Goal: Find specific page/section: Find specific page/section

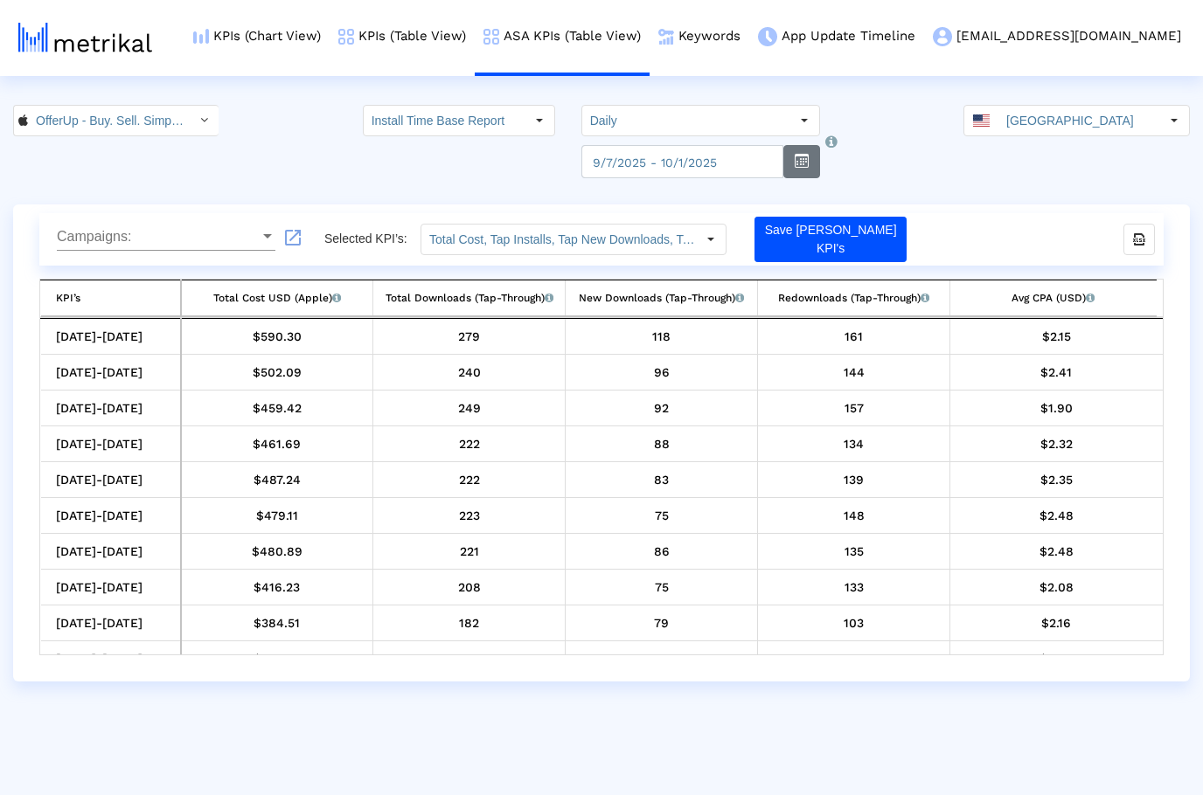
click at [792, 158] on button "button" at bounding box center [801, 161] width 37 height 33
select select "9"
select select "2025"
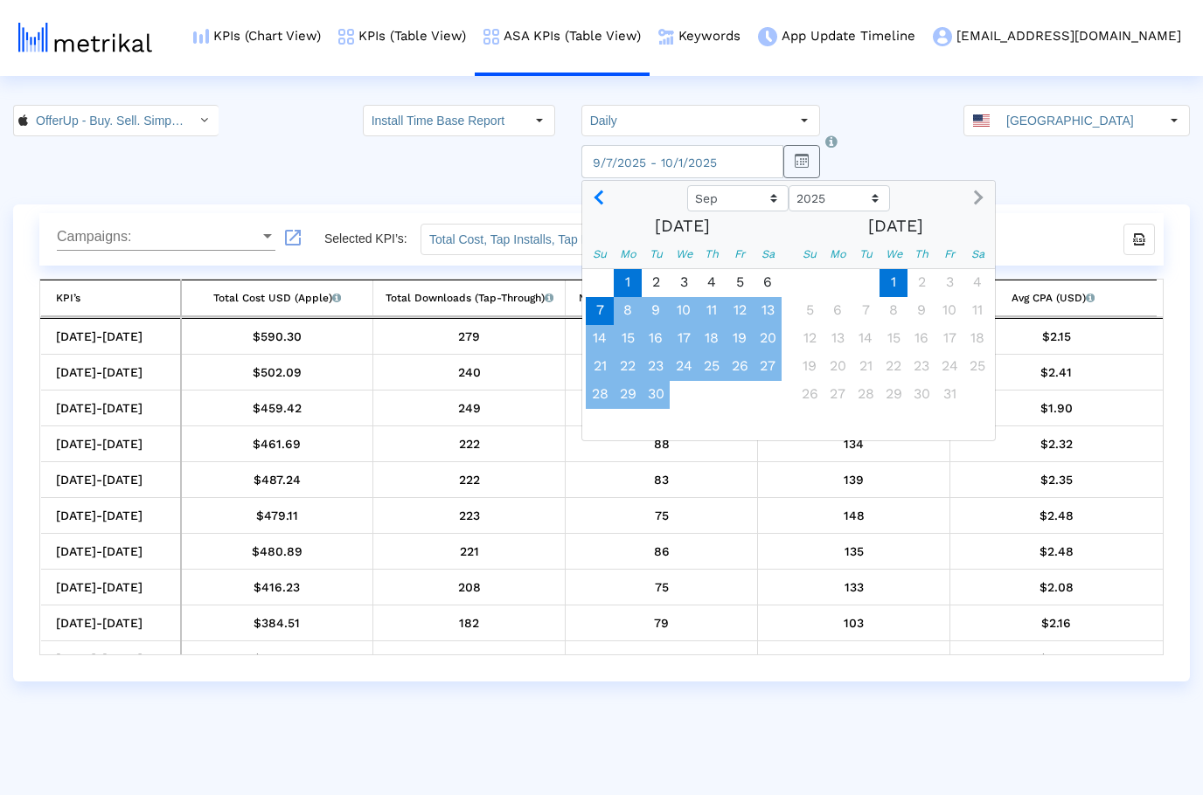
click at [622, 281] on span "1" at bounding box center [628, 283] width 28 height 28
type input "2025-09-01"
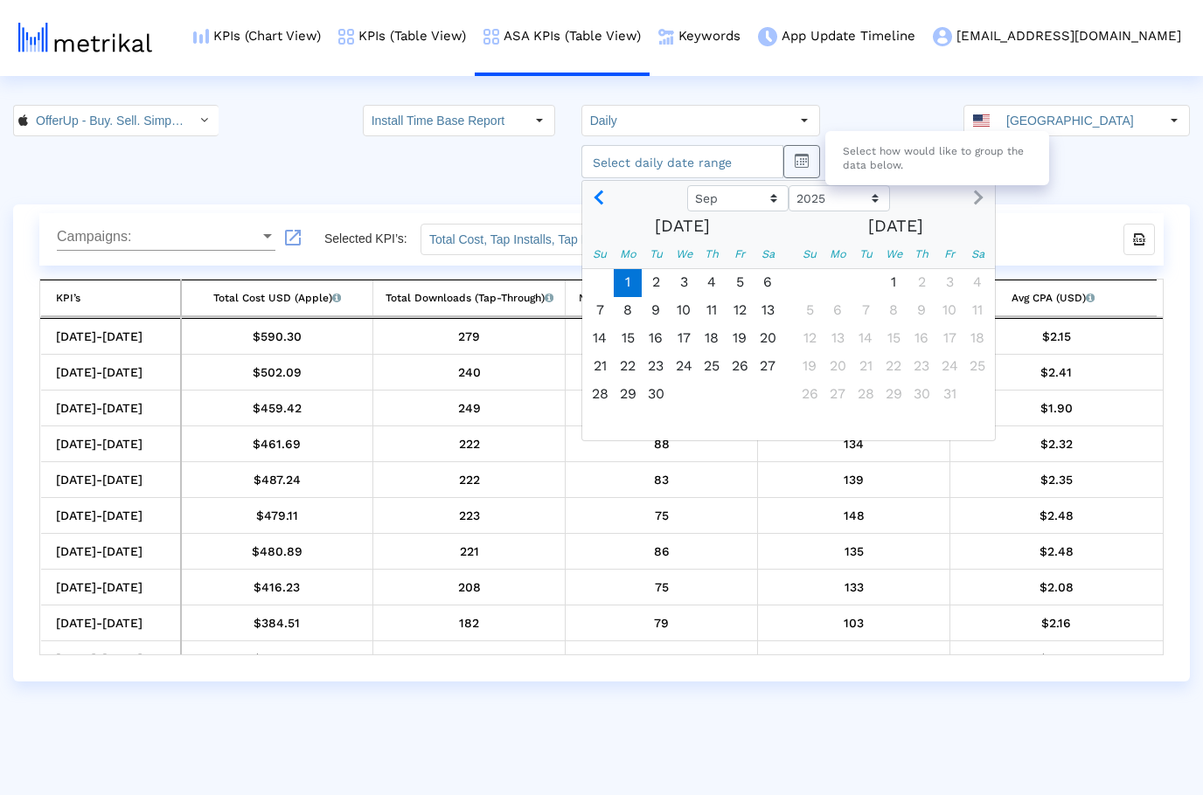
click at [837, 133] on div "Select how would like to group the data below." at bounding box center [937, 158] width 224 height 54
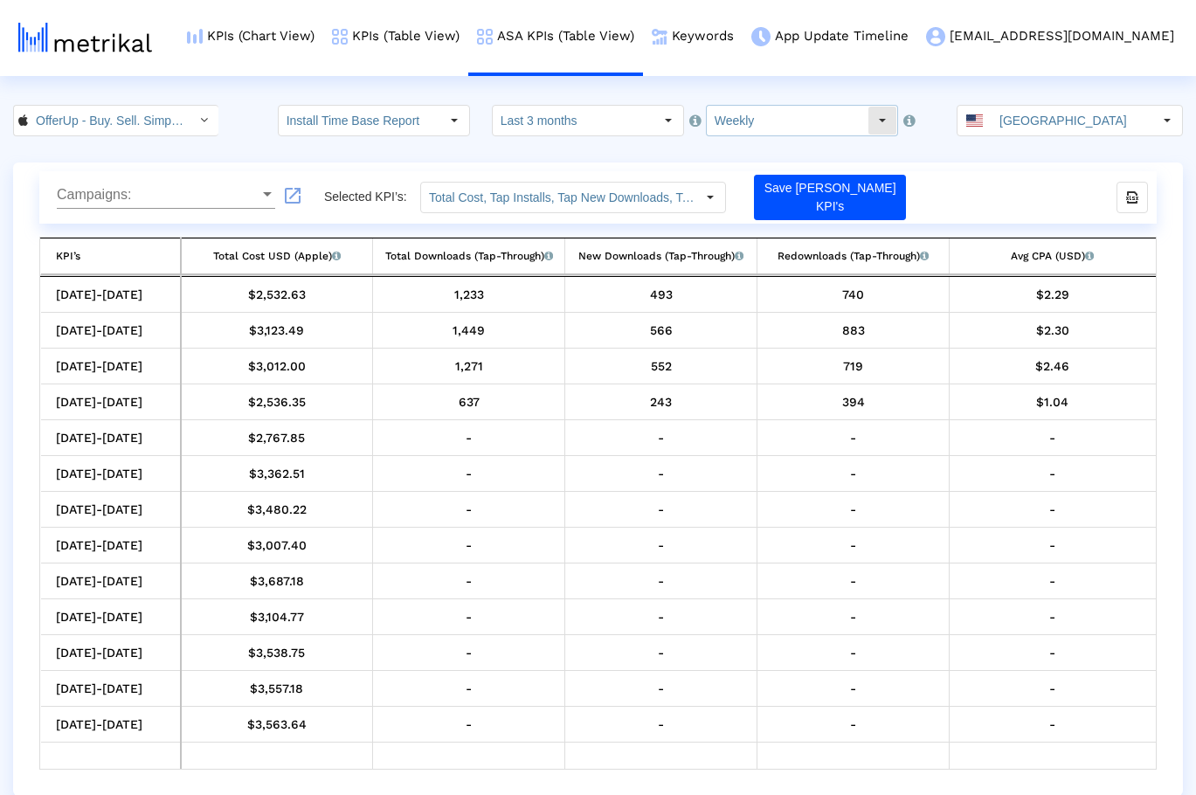
click at [762, 114] on input "Weekly" at bounding box center [787, 121] width 161 height 30
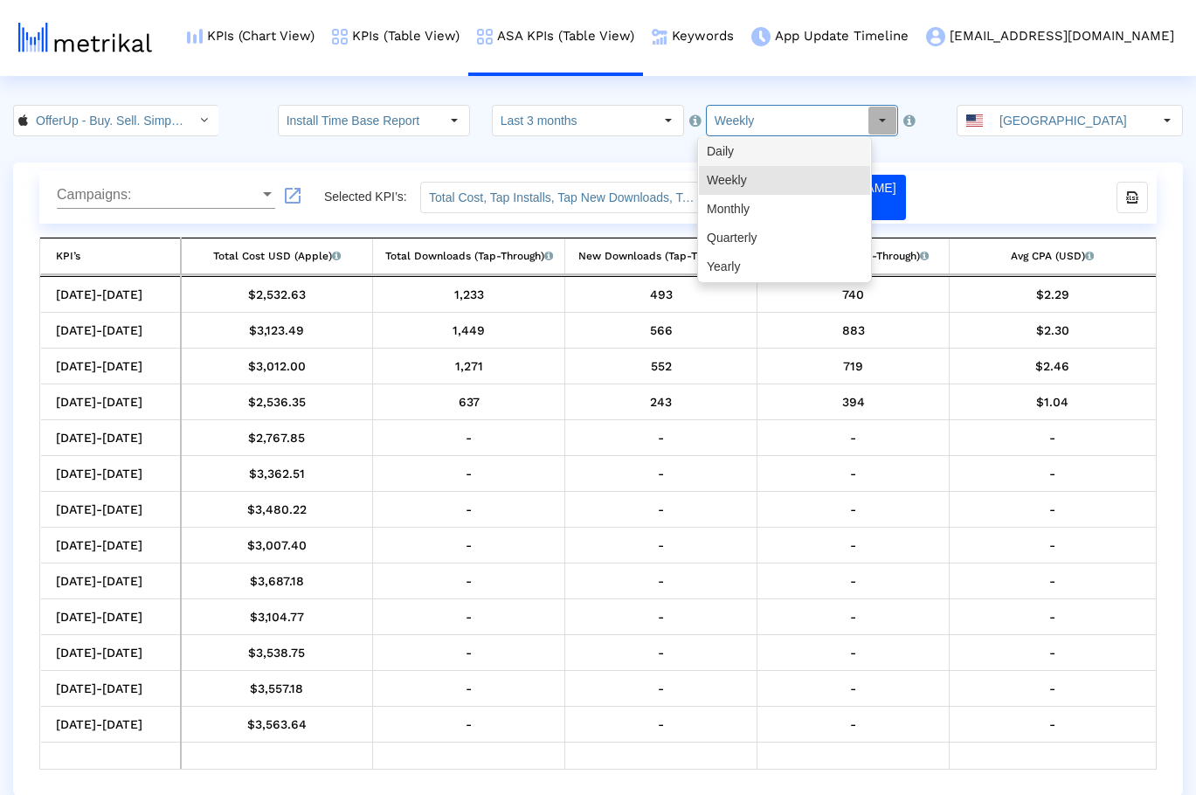
click at [763, 147] on div "Daily" at bounding box center [784, 151] width 171 height 29
type input "Daily"
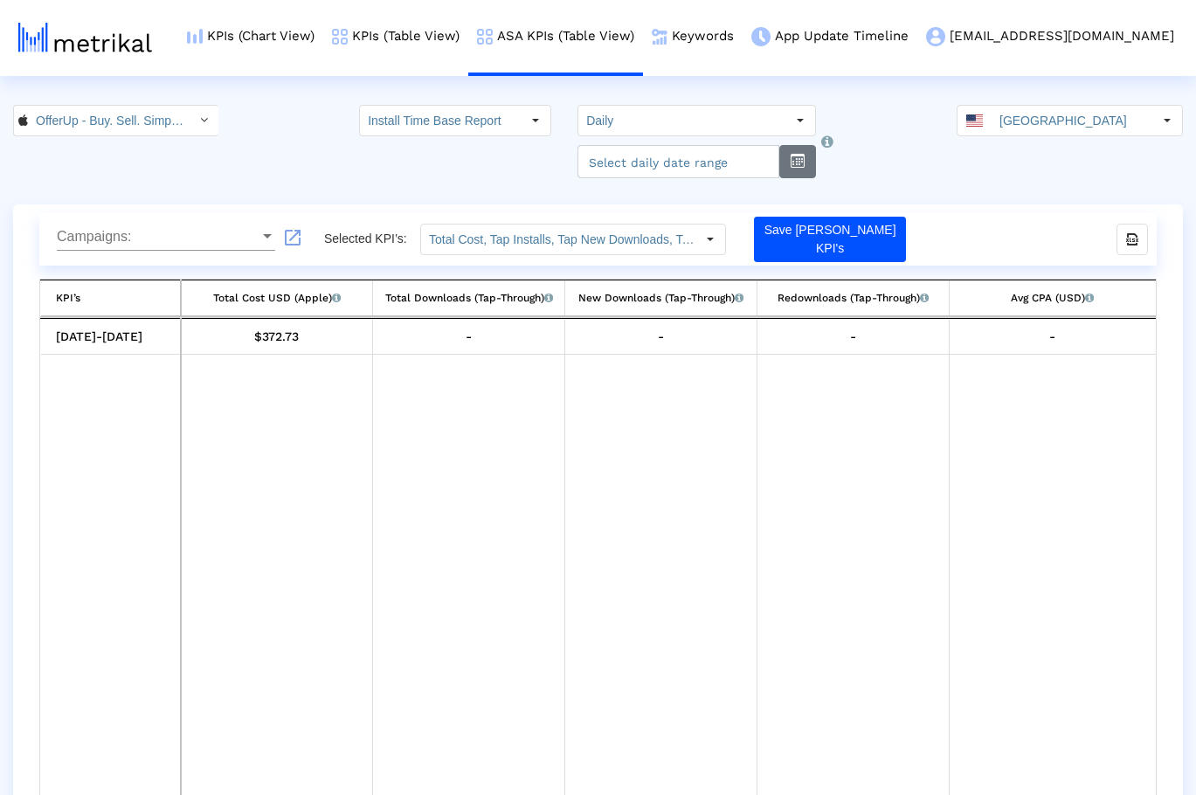
click at [789, 168] on button "button" at bounding box center [798, 161] width 37 height 33
select select "10"
select select "2025"
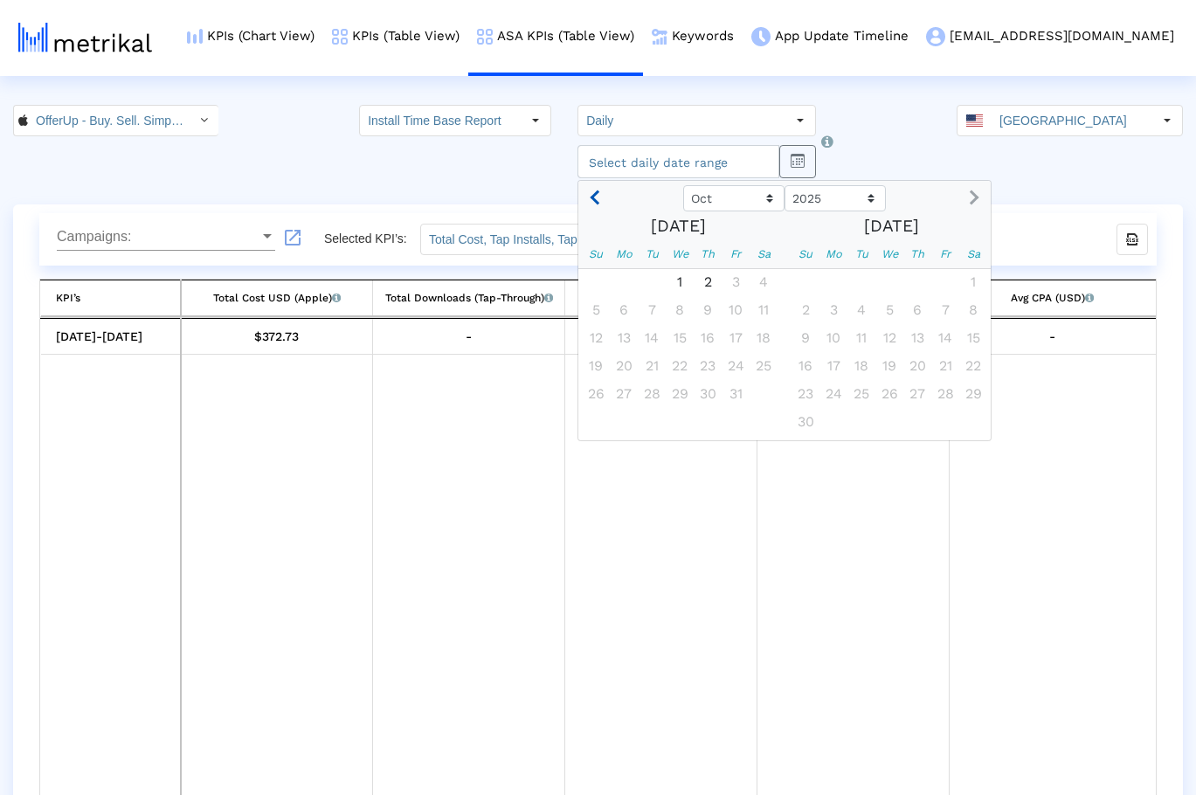
click at [586, 206] on button "Previous month" at bounding box center [597, 198] width 23 height 28
select select "9"
click at [617, 392] on span "29" at bounding box center [624, 395] width 28 height 28
type input "[DATE]"
select select "10"
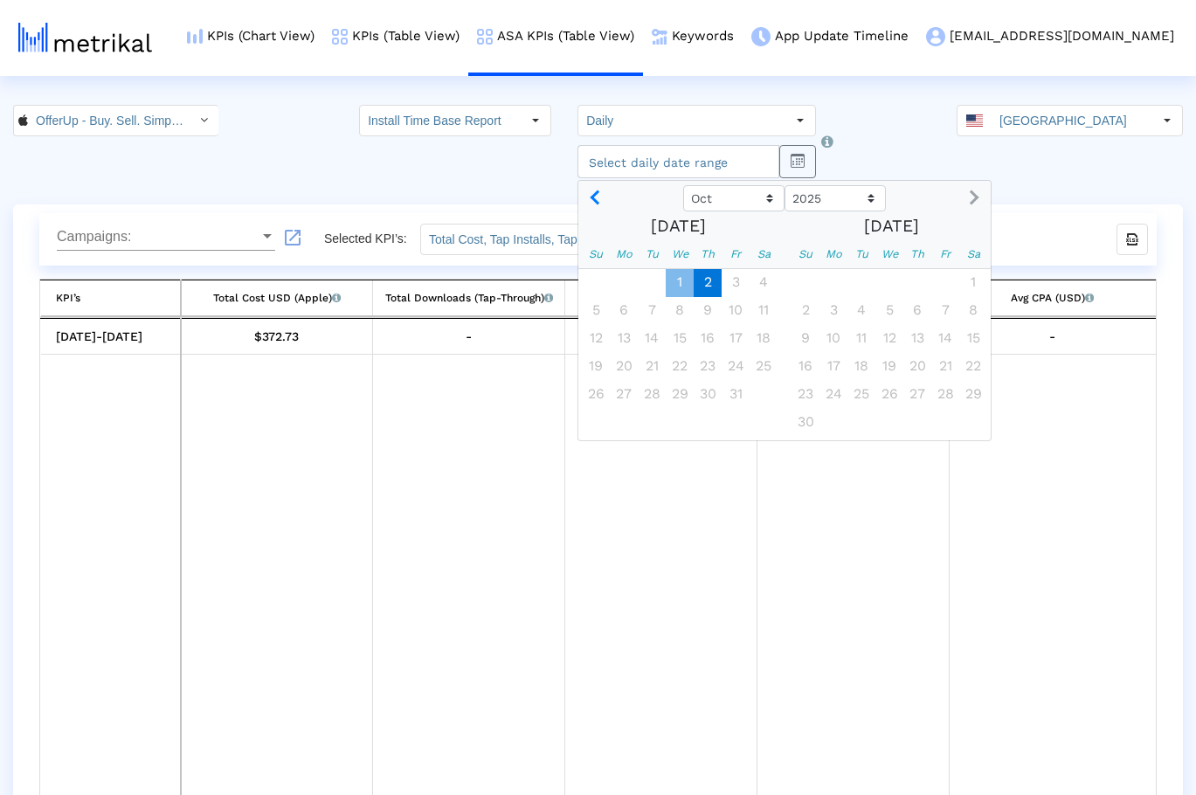
click at [699, 284] on span "2" at bounding box center [708, 283] width 28 height 28
type input "[DATE]"
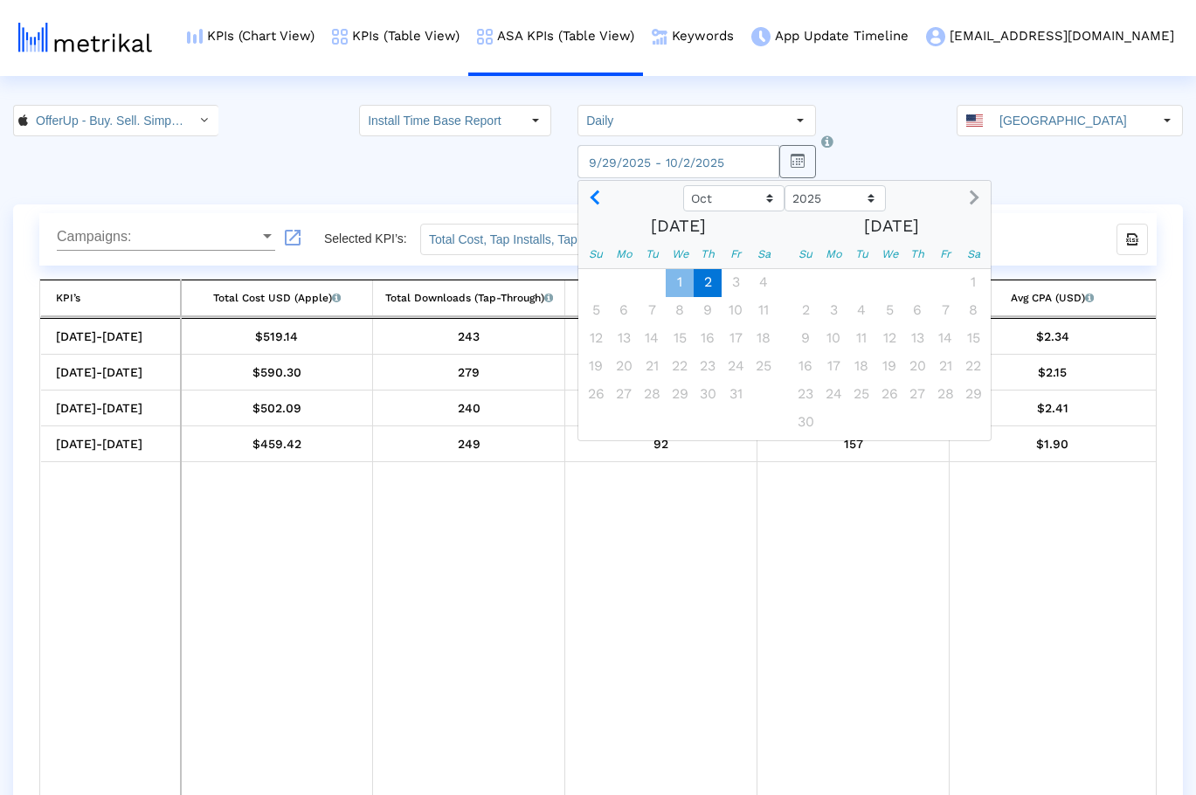
click at [871, 160] on div "OfferUp - Buy. Sell. Simple. < 468996152 > Install Time Base Report Select how …" at bounding box center [598, 141] width 1196 height 73
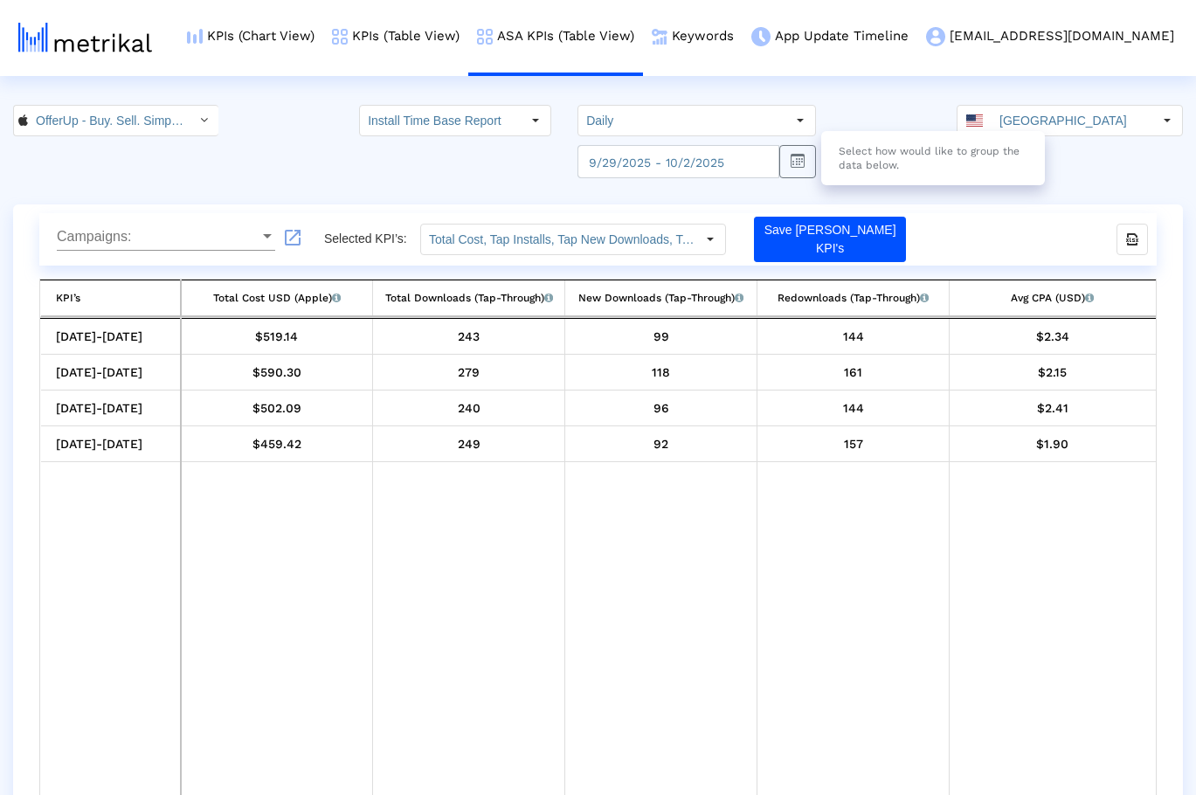
click at [823, 140] on div "Select how would like to group the data below." at bounding box center [933, 158] width 224 height 54
click at [830, 117] on div "OfferUp - Buy. Sell. Simple. < 468996152 > Install Time Base Report Select how …" at bounding box center [598, 141] width 1196 height 73
click at [829, 120] on icon "Select how would like to group the data below." at bounding box center [827, 141] width 12 height 73
click at [462, 31] on link "KPIs (Table View)" at bounding box center [395, 36] width 145 height 73
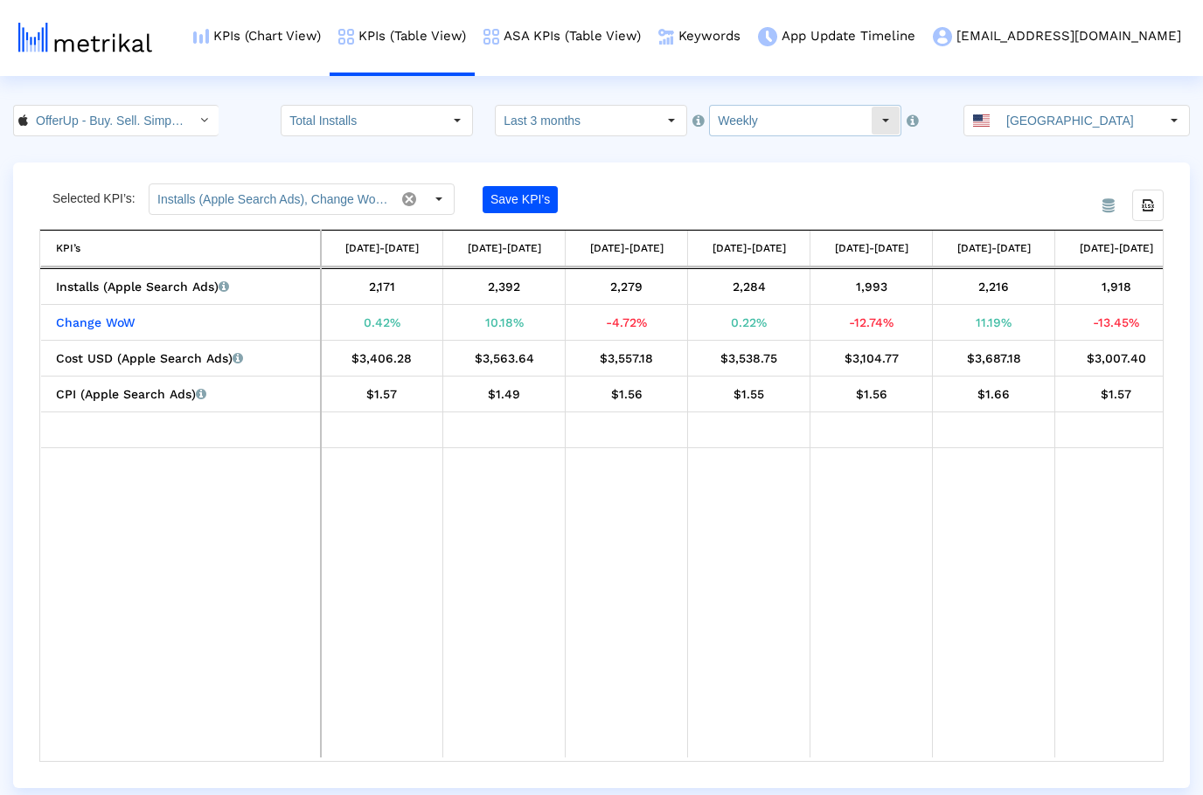
click at [770, 124] on input "Weekly" at bounding box center [790, 121] width 161 height 30
click at [649, 41] on link "ASA KPIs (Table View)" at bounding box center [562, 36] width 175 height 73
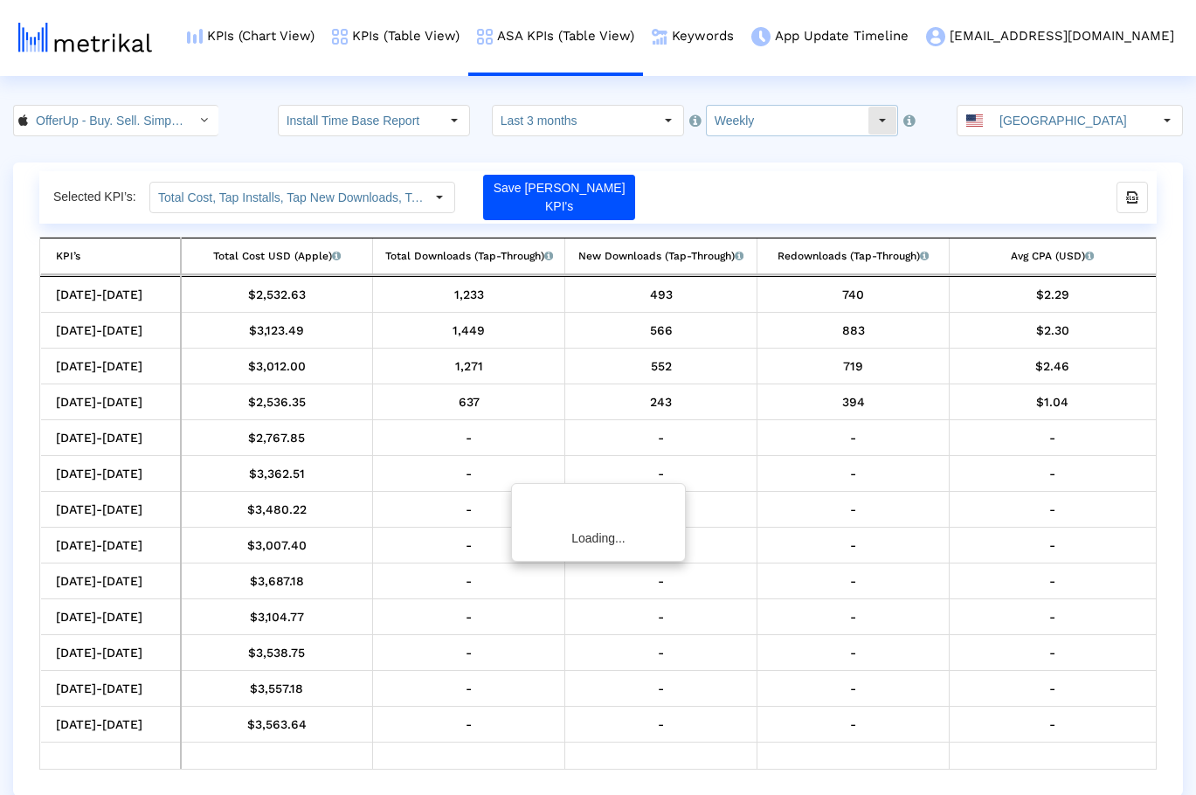
click at [744, 124] on input "Weekly" at bounding box center [787, 121] width 161 height 30
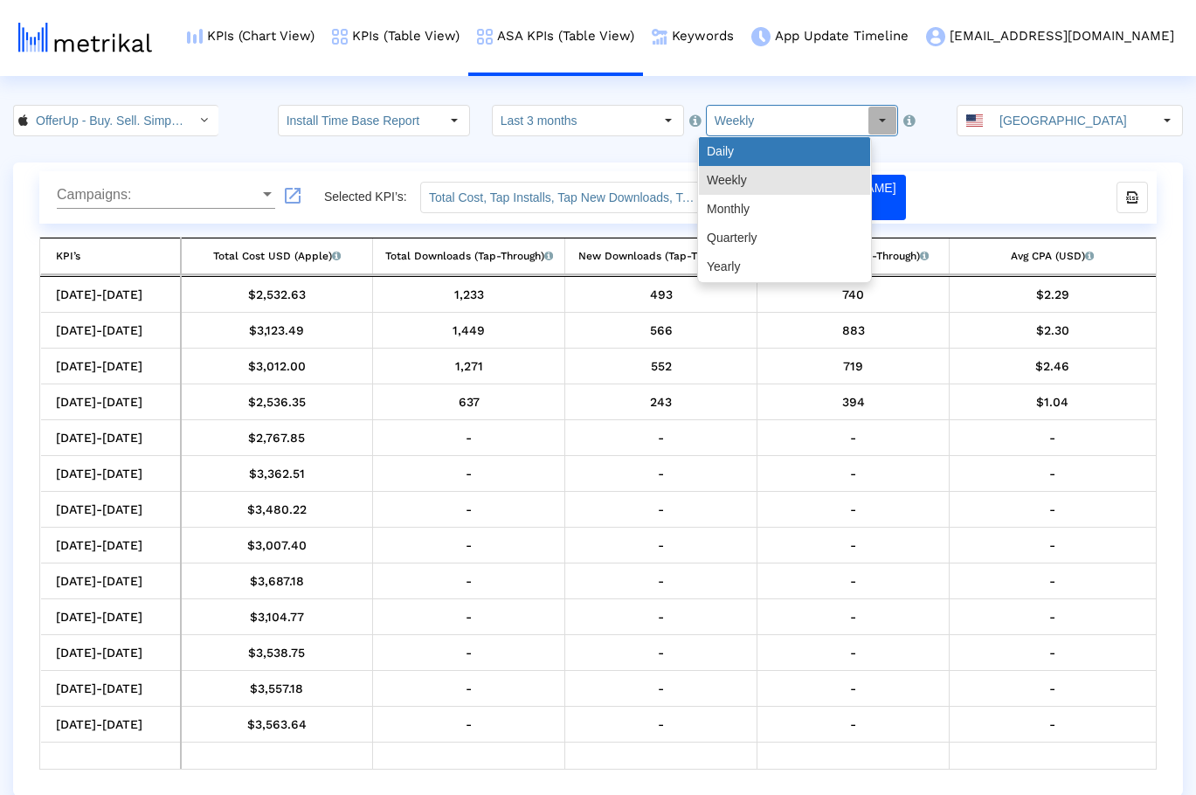
click at [745, 156] on div "Daily" at bounding box center [784, 151] width 171 height 29
type input "Daily"
